Goal: Find specific page/section: Find specific page/section

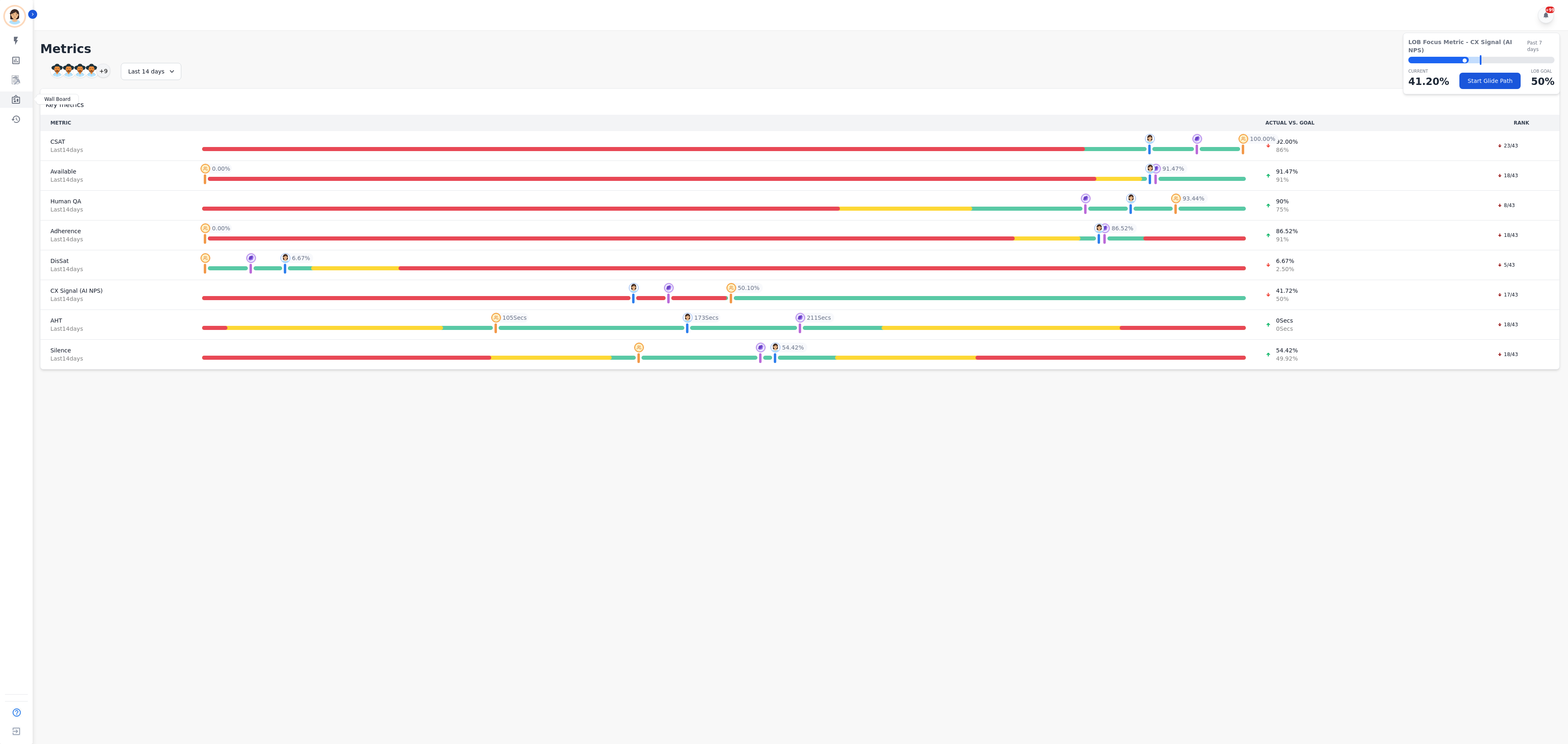
click at [19, 98] on icon "Sidebar" at bounding box center [15, 99] width 8 height 9
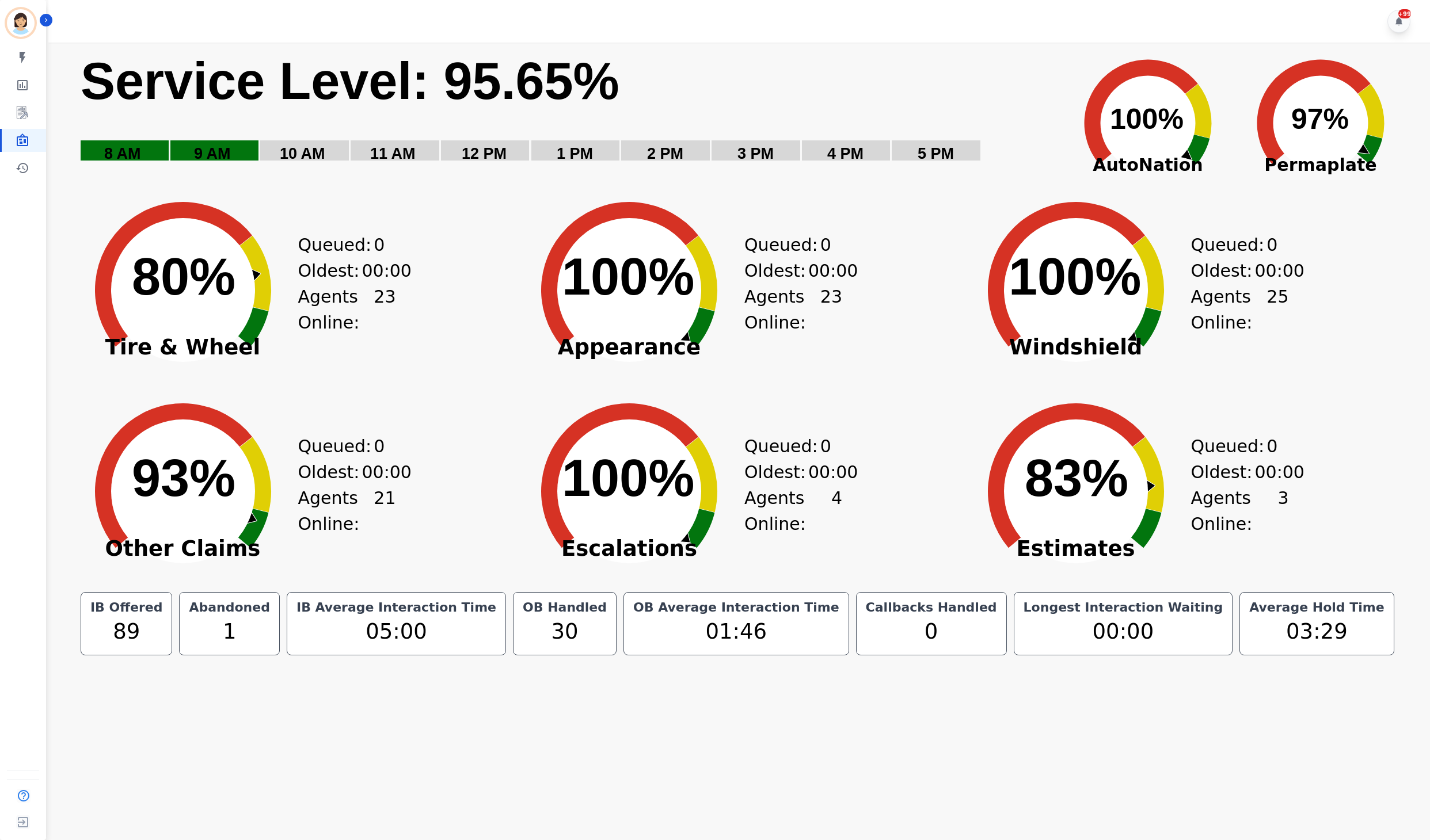
click at [931, 8] on div "+99" at bounding box center [741, 21] width 1386 height 43
